Goal: Find specific page/section: Find specific page/section

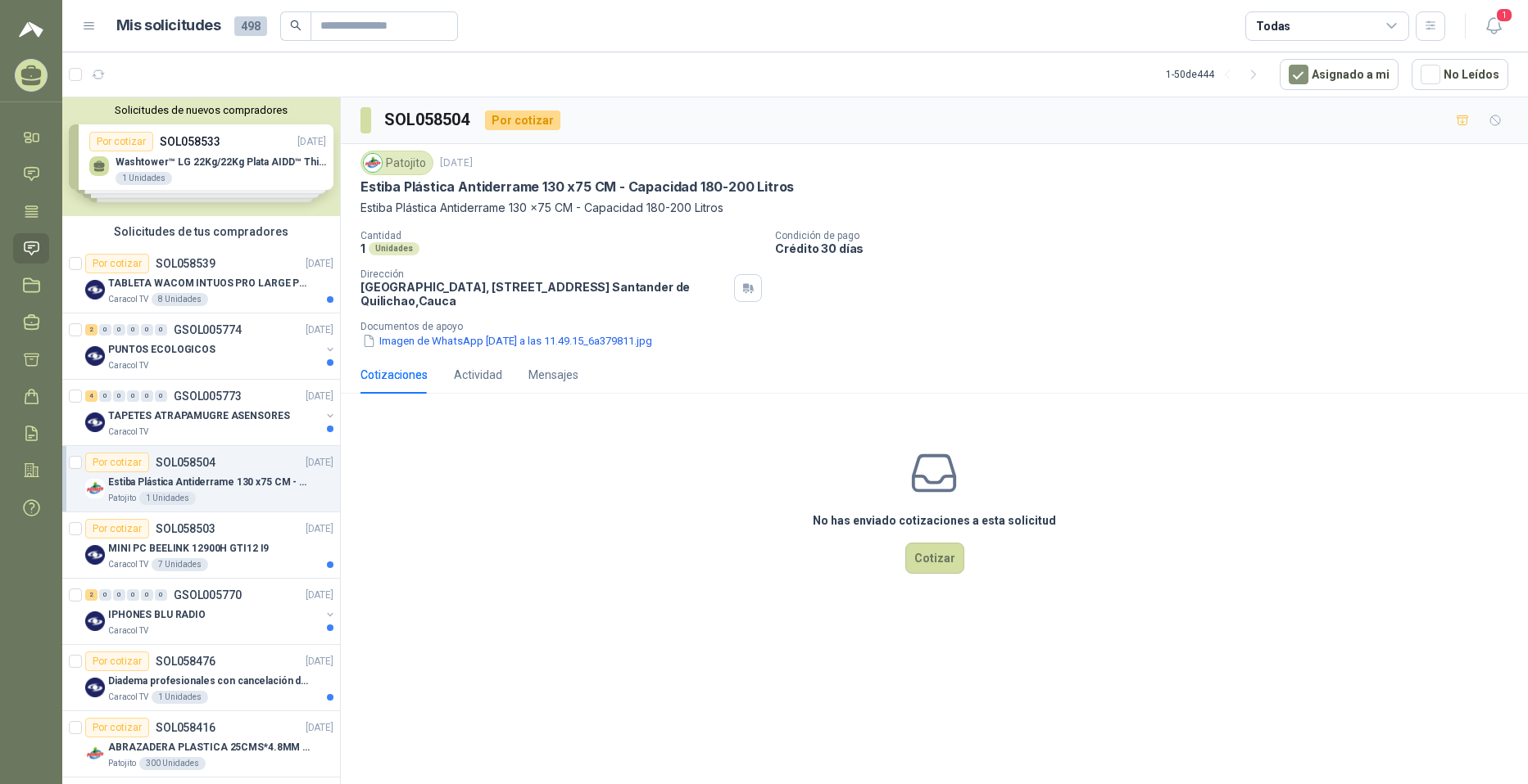
click at [739, 35] on div "Todas" at bounding box center [1327, 26] width 164 height 30
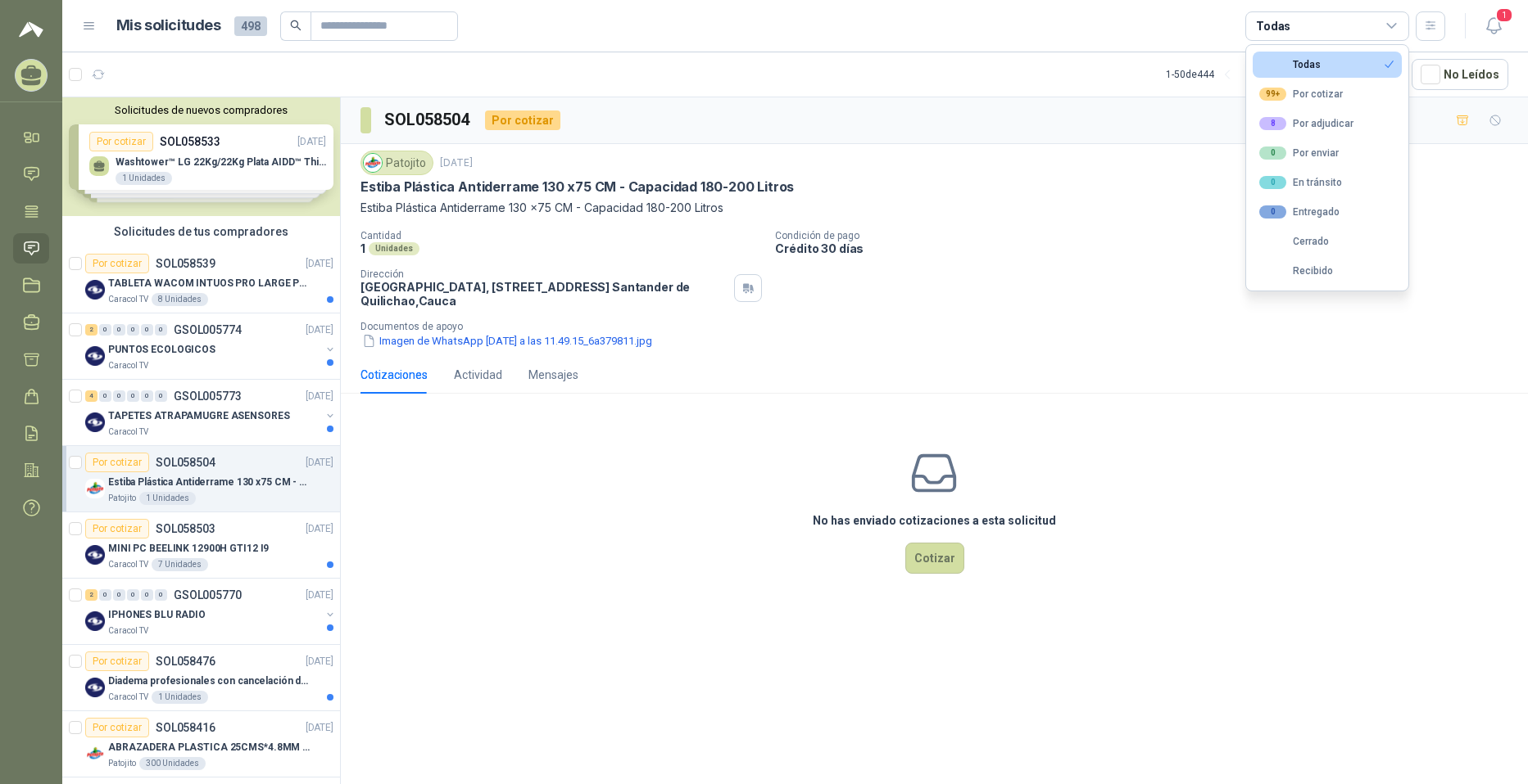
click at [739, 13] on html "[PERSON_NAME] IMPORTAREX SAS Inicio Chat Tareas Solicitudes Licitaciones Negoci…" at bounding box center [764, 392] width 1528 height 784
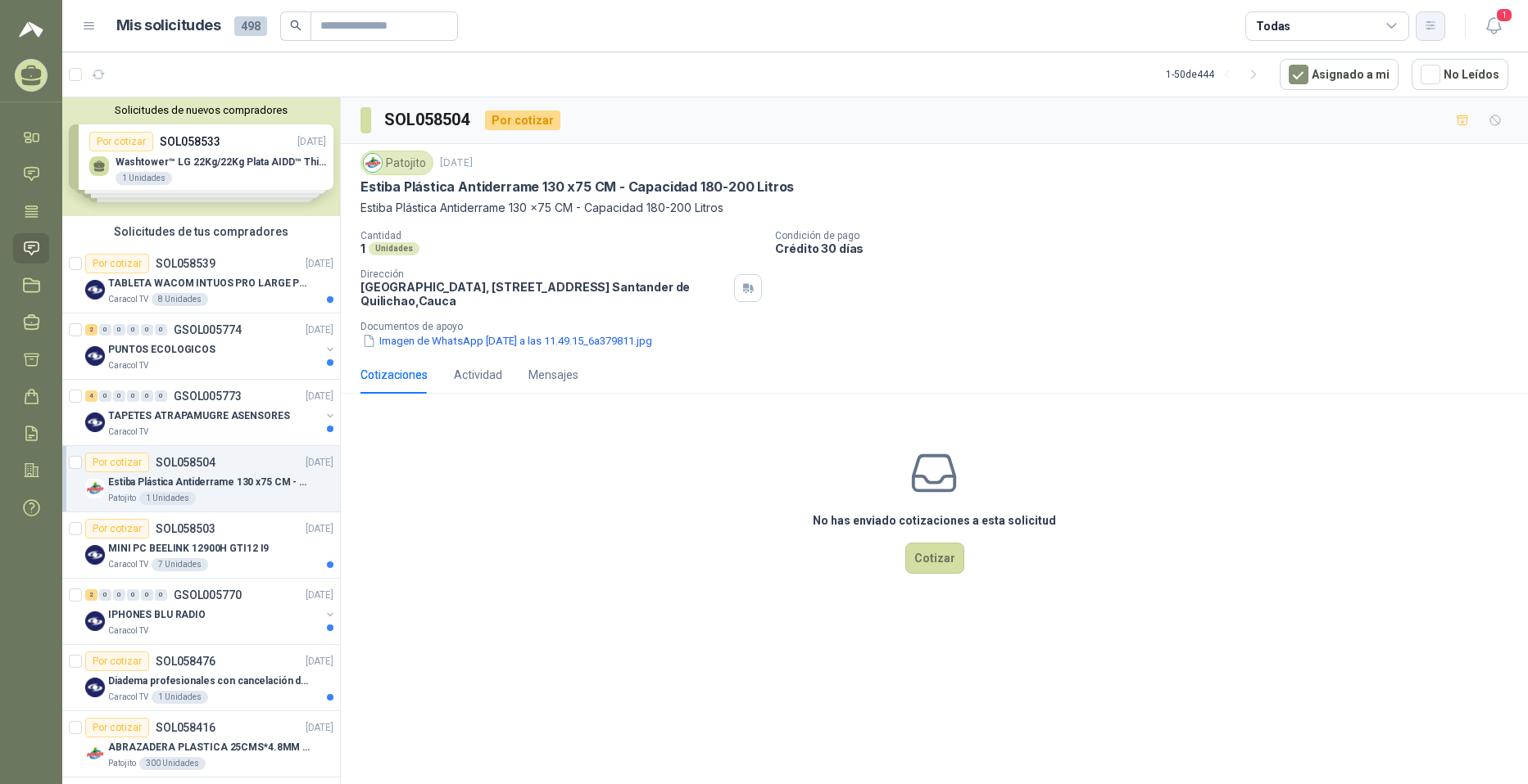
click at [739, 34] on button "button" at bounding box center [1430, 26] width 30 height 30
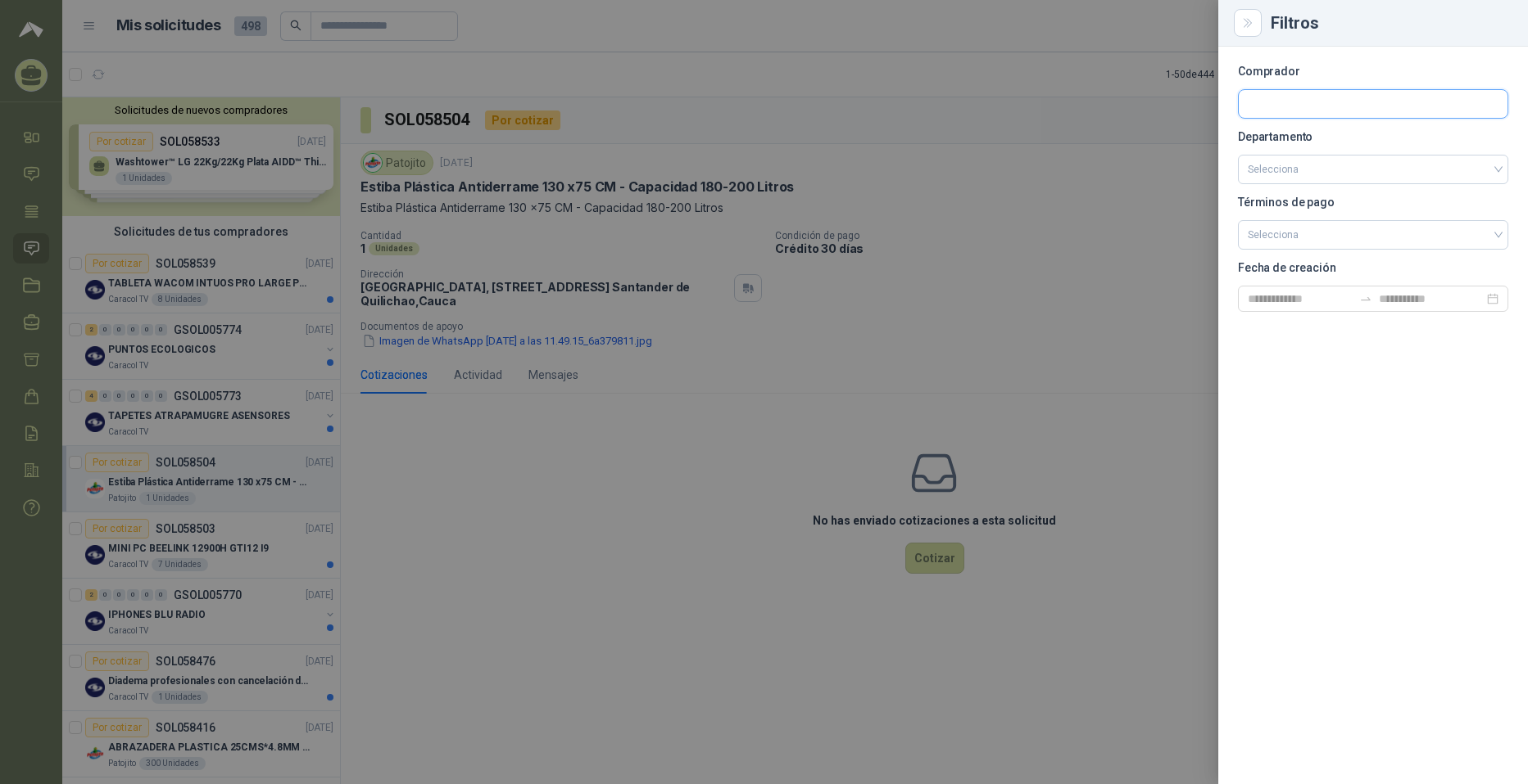
click at [739, 106] on input "text" at bounding box center [1373, 104] width 269 height 28
type input "*******"
click at [739, 151] on p "Industrias Patojito SAS - NIT : 817000809" at bounding box center [1350, 148] width 147 height 9
click at [739, 551] on div "Comprador Patojito Industrias Patojito SAS - NIT : 817000809 Departamento Selec…" at bounding box center [1373, 416] width 310 height 738
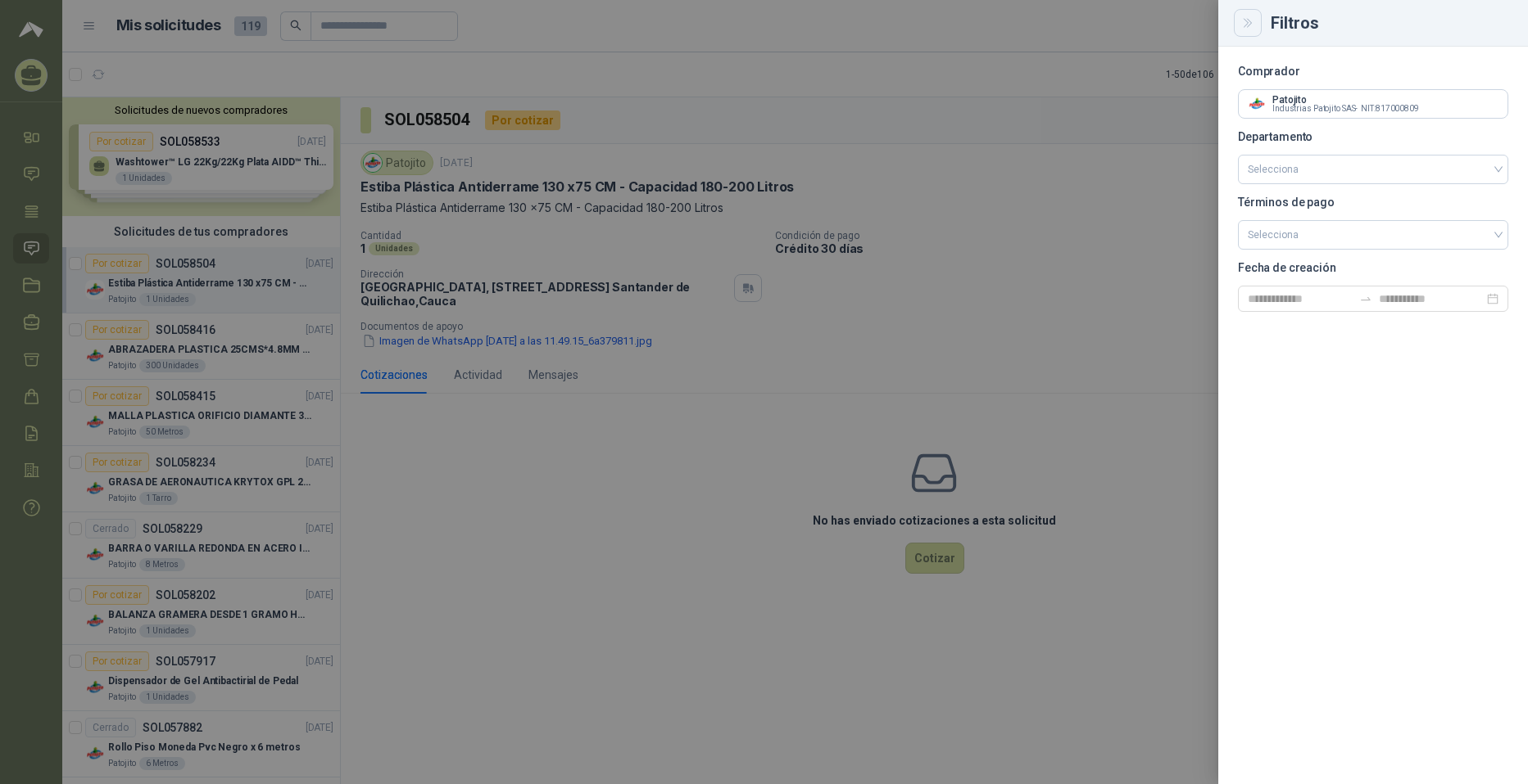
click at [739, 12] on button "Close" at bounding box center [1247, 23] width 28 height 28
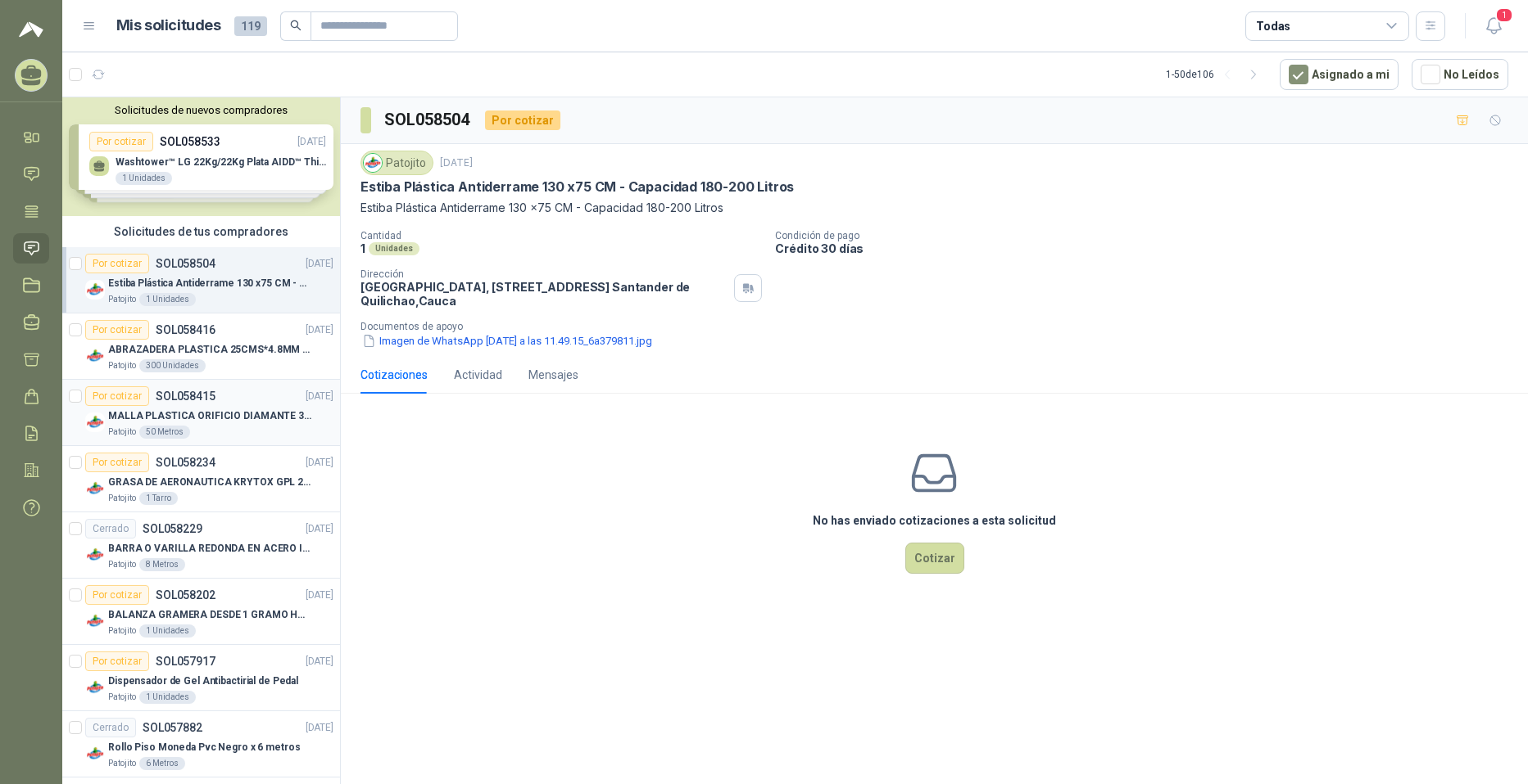
click at [236, 422] on p "MALLA PLASTICA ORIFICIO DIAMANTE 3MM" at bounding box center [210, 416] width 204 height 15
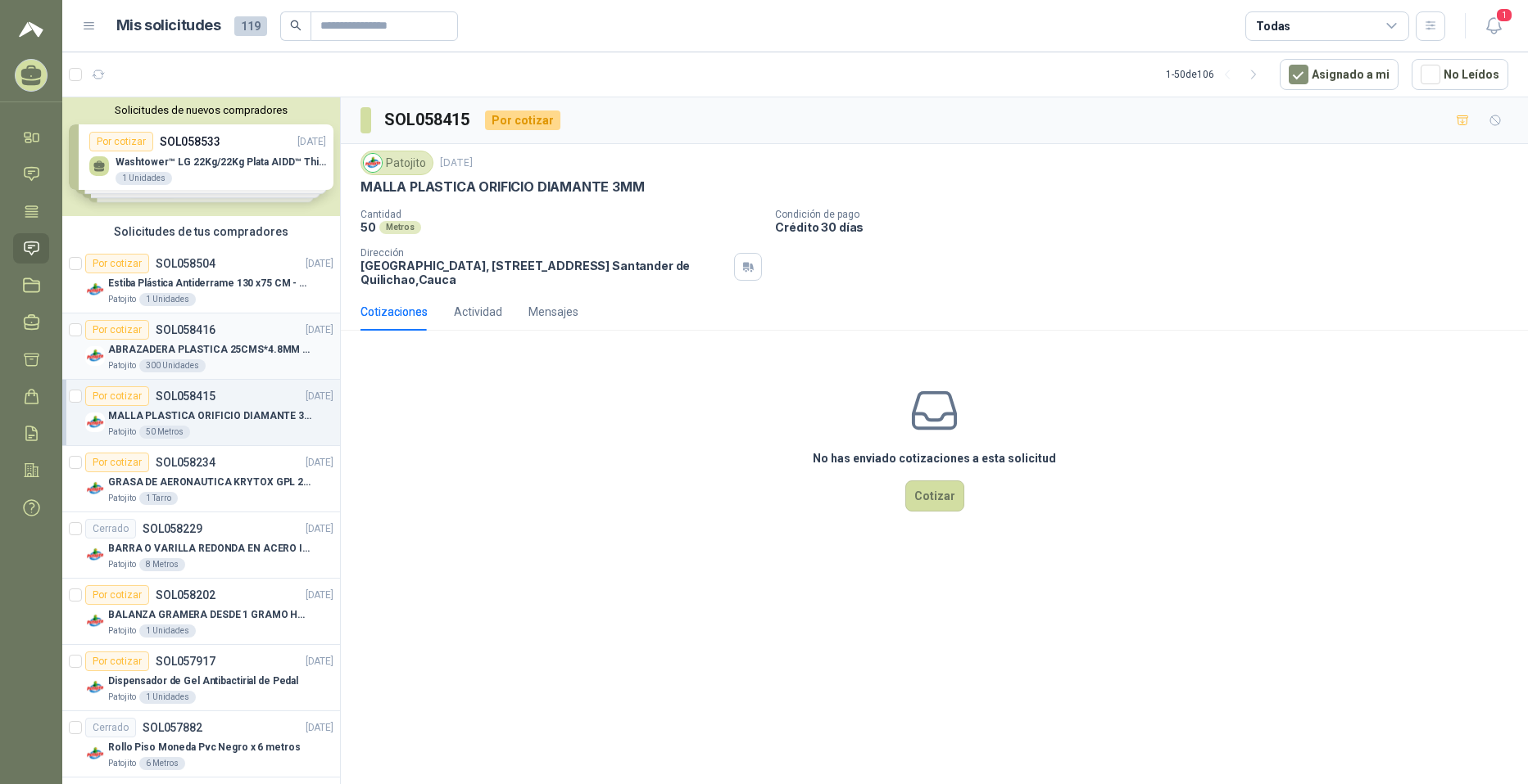
click at [234, 352] on p "ABRAZADERA PLASTICA 25CMS*4.8MM NEGRA" at bounding box center [210, 350] width 204 height 15
click at [216, 274] on div "Estiba Plástica Antiderrame 130 x75 CM - Capacidad 180-200 Litros" at bounding box center [221, 283] width 225 height 20
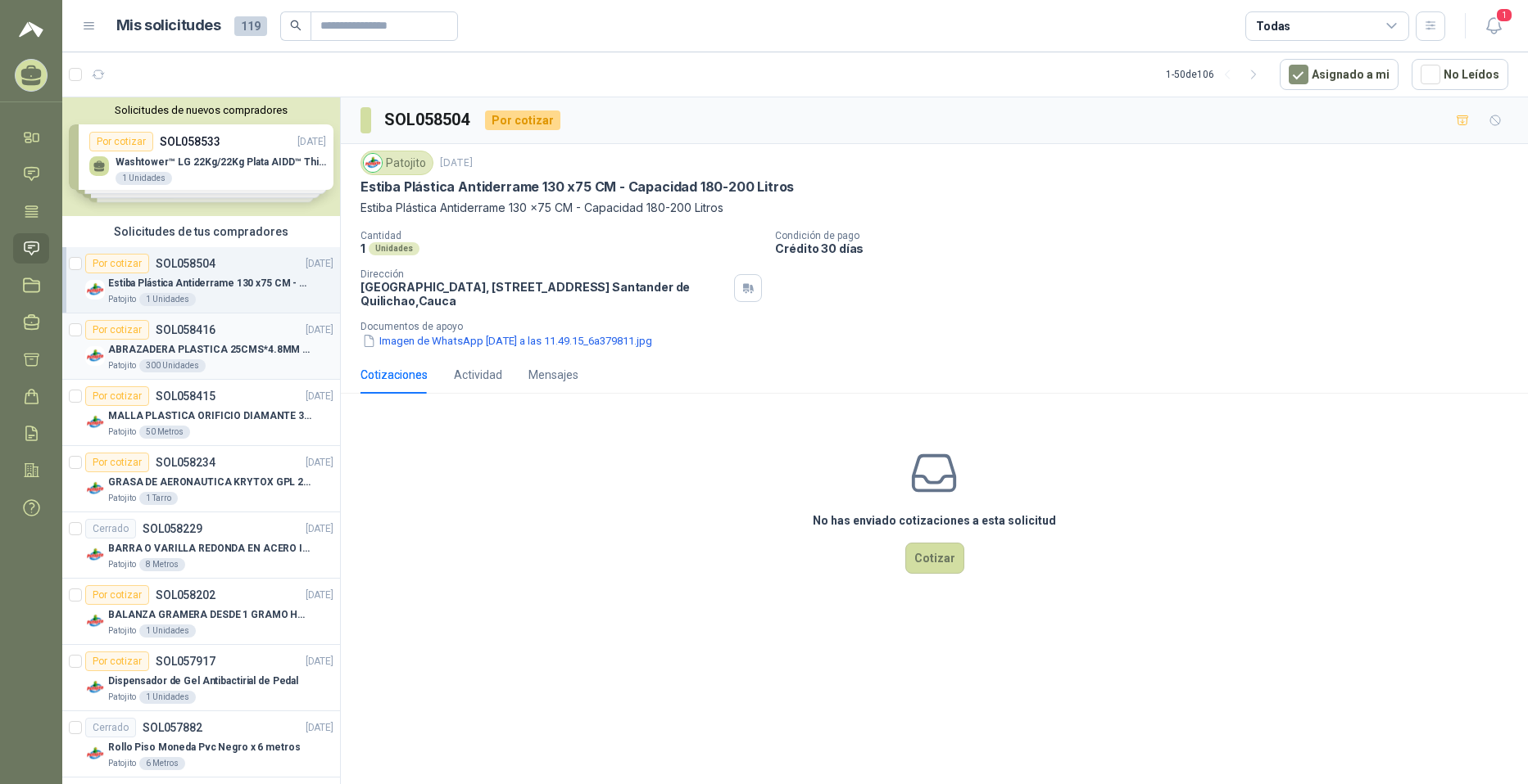
click at [252, 314] on article "Por cotizar SOL058416 [DATE] ABRAZADERA PLASTICA 25CMS*4.8MM NEGRA Patojito 300…" at bounding box center [201, 347] width 278 height 66
